Goal: Task Accomplishment & Management: Use online tool/utility

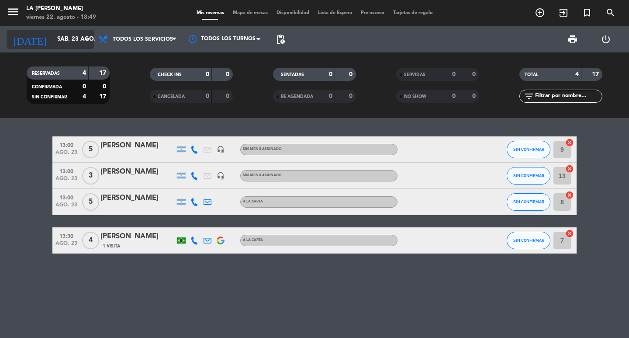
click at [86, 41] on icon "arrow_drop_down" at bounding box center [86, 39] width 10 height 10
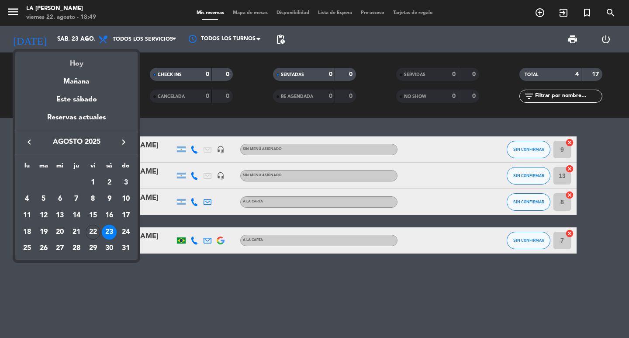
click at [78, 64] on div "Hoy" at bounding box center [76, 61] width 122 height 18
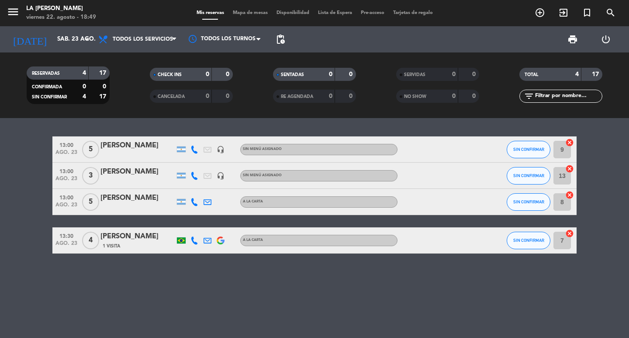
type input "vie. 22 ago."
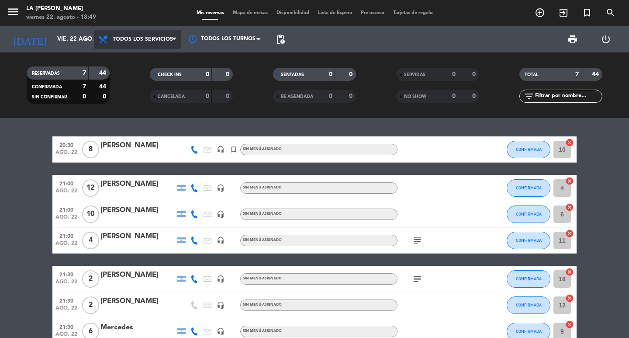
click at [174, 40] on icon at bounding box center [174, 39] width 4 height 7
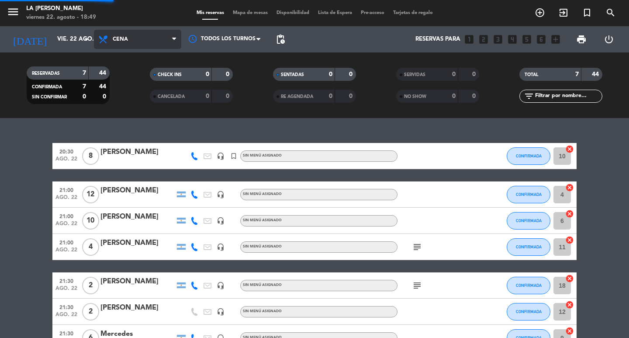
click at [126, 96] on div "menu LA [PERSON_NAME] viernes 22. agosto - 18:49 Mis reservas Mapa de mesas Dis…" at bounding box center [314, 59] width 629 height 118
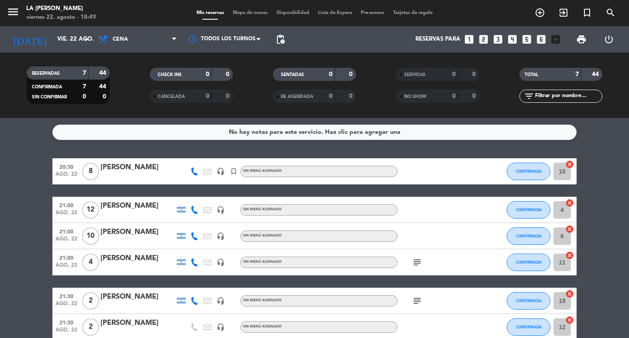
click at [239, 13] on span "Mapa de mesas" at bounding box center [251, 12] width 44 height 5
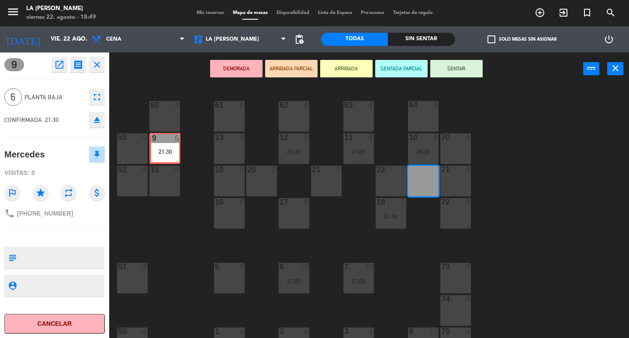
drag, startPoint x: 427, startPoint y: 181, endPoint x: 169, endPoint y: 148, distance: 260.4
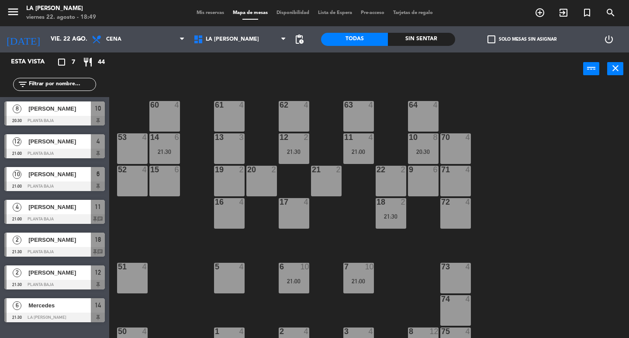
scroll to position [58, 0]
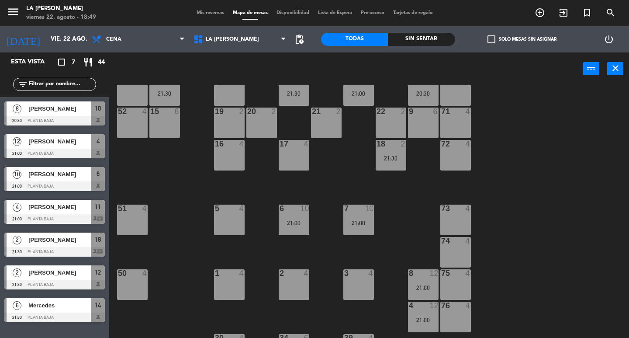
drag, startPoint x: 301, startPoint y: 93, endPoint x: 263, endPoint y: 126, distance: 50.5
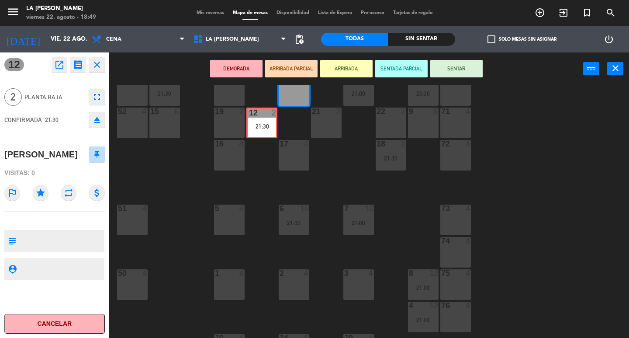
drag, startPoint x: 288, startPoint y: 91, endPoint x: 256, endPoint y: 123, distance: 45.7
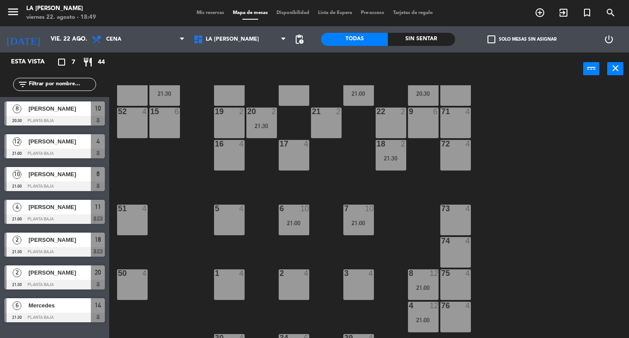
click at [232, 94] on div "13 3" at bounding box center [229, 90] width 31 height 31
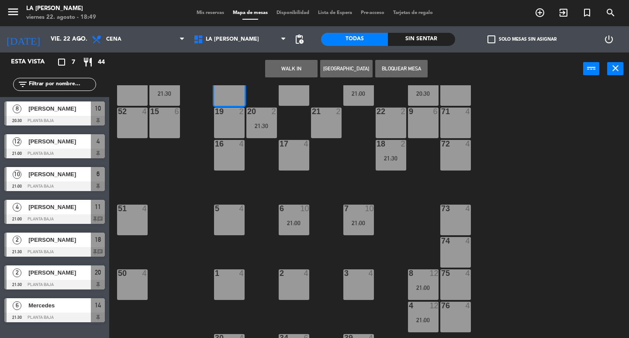
click at [404, 66] on button "Bloquear Mesa" at bounding box center [401, 68] width 52 height 17
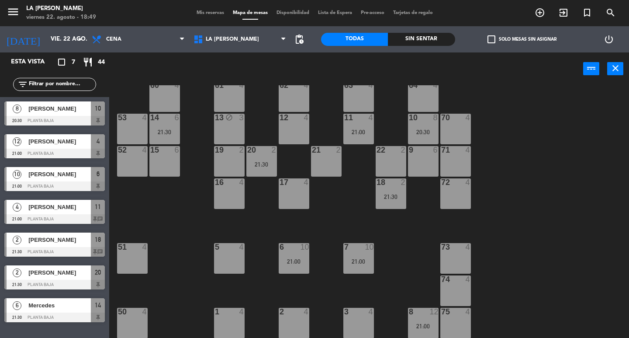
scroll to position [0, 0]
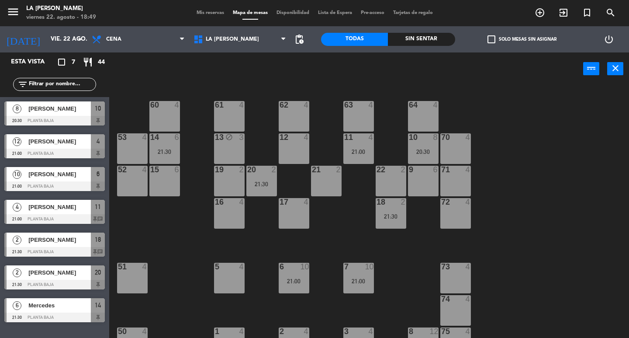
click at [75, 213] on div "[PERSON_NAME]" at bounding box center [59, 207] width 63 height 14
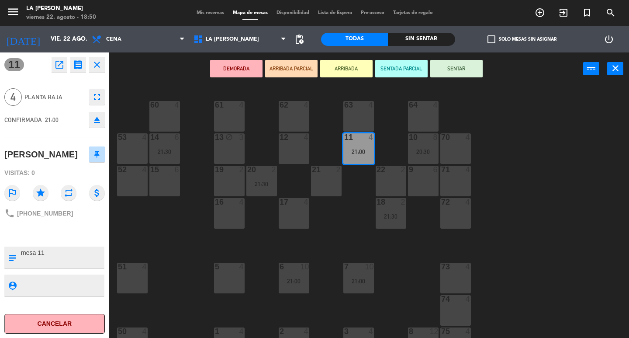
click at [156, 229] on div "60 4 61 4 62 4 63 4 64 4 14 6 21:30 13 block 3 12 4 11 4 21:00 10 8 20:30 53 4 …" at bounding box center [372, 211] width 514 height 253
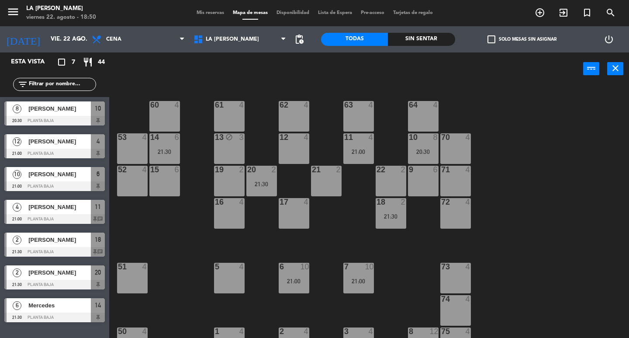
click at [359, 144] on div "11 4 21:00" at bounding box center [359, 148] width 31 height 31
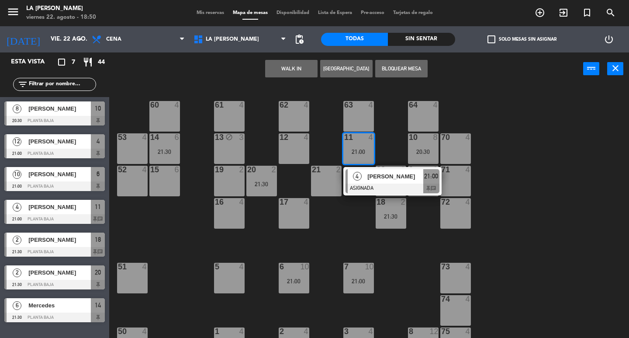
click at [359, 144] on div "11 4 21:00" at bounding box center [359, 148] width 31 height 31
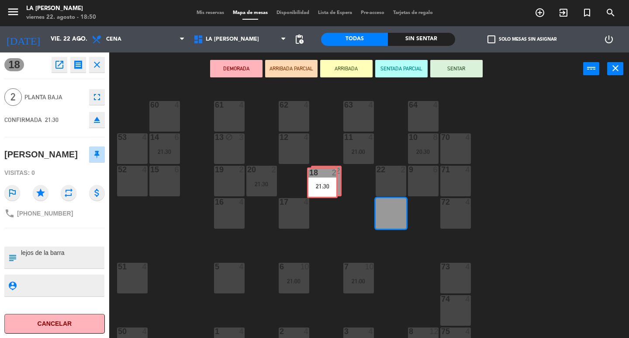
drag, startPoint x: 393, startPoint y: 212, endPoint x: 324, endPoint y: 181, distance: 75.1
click at [324, 181] on div "60 4 61 4 62 4 63 4 64 4 14 6 21:30 13 block 3 12 4 11 4 21:00 10 8 20:30 53 4 …" at bounding box center [372, 211] width 514 height 253
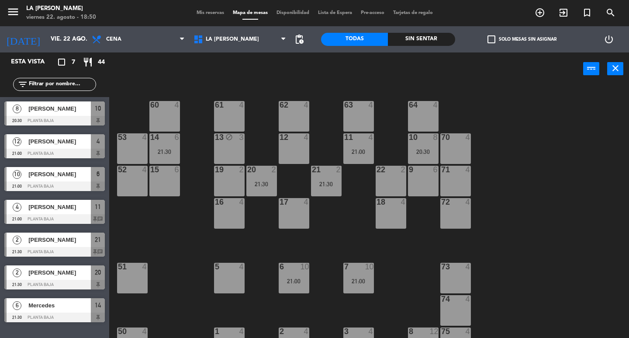
click at [170, 231] on div "60 4 61 4 62 4 63 4 64 4 14 6 21:30 13 block 3 12 4 11 4 21:00 10 8 20:30 53 4 …" at bounding box center [372, 211] width 514 height 253
click at [180, 229] on div "60 4 61 4 62 4 63 4 64 4 14 7 21:30 13 block 3 12 4 11 4 21:00 10 8 20:30 53 4 …" at bounding box center [372, 211] width 514 height 253
